Goal: Task Accomplishment & Management: Manage account settings

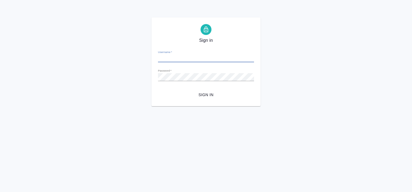
type input "[EMAIL_ADDRESS][DOMAIN_NAME]"
click at [203, 95] on span "Sign in" at bounding box center [205, 94] width 87 height 7
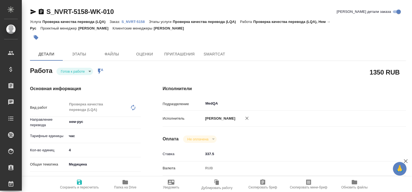
type textarea "x"
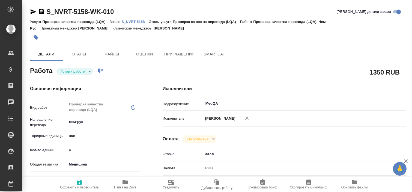
type textarea "x"
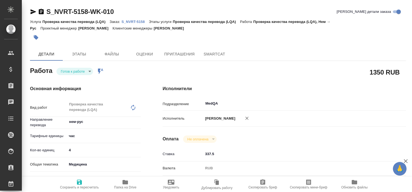
type textarea "x"
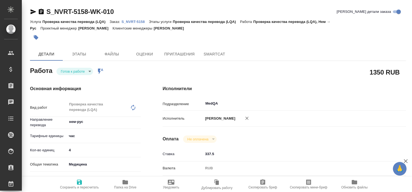
type textarea "x"
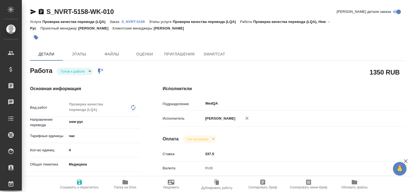
type textarea "x"
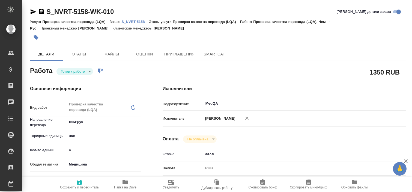
type textarea "x"
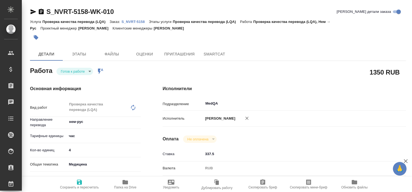
type textarea "x"
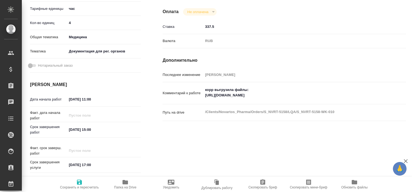
scroll to position [128, 0]
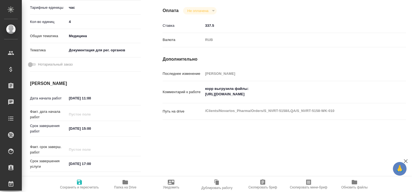
click at [211, 99] on textarea "корр выгрузила файлы: https://drive.awatera.com/f/10178860" at bounding box center [294, 91] width 182 height 15
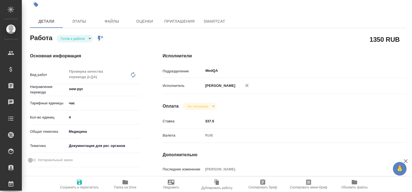
scroll to position [0, 0]
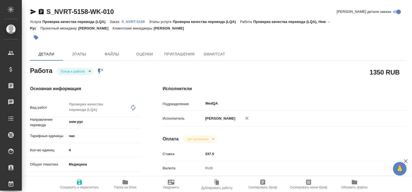
click at [134, 22] on p "S_NVRT-5158" at bounding box center [134, 22] width 27 height 4
type textarea "x"
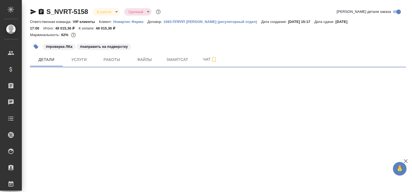
select select "RU"
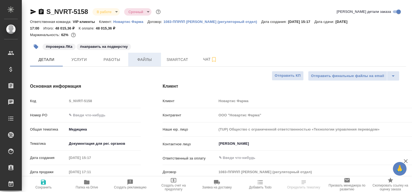
type textarea "x"
type input "Грабко Мария"
type input "[PERSON_NAME]"
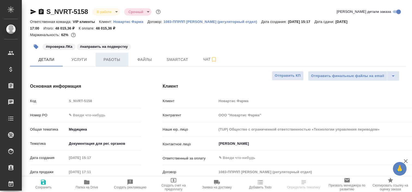
click at [111, 56] on span "Работы" at bounding box center [112, 59] width 26 height 7
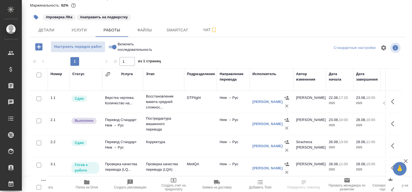
scroll to position [10, 0]
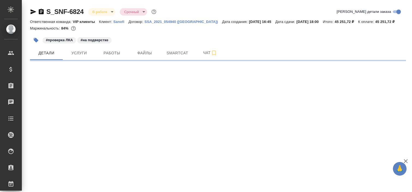
select select "RU"
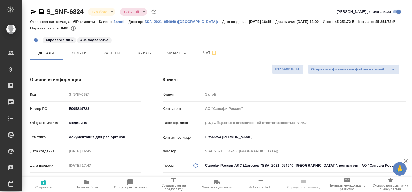
type textarea "x"
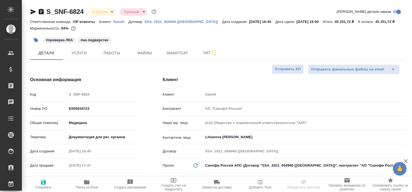
type textarea "x"
click at [110, 55] on span "Работы" at bounding box center [112, 53] width 26 height 7
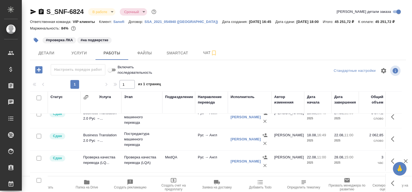
scroll to position [7, 0]
